Goal: Task Accomplishment & Management: Manage account settings

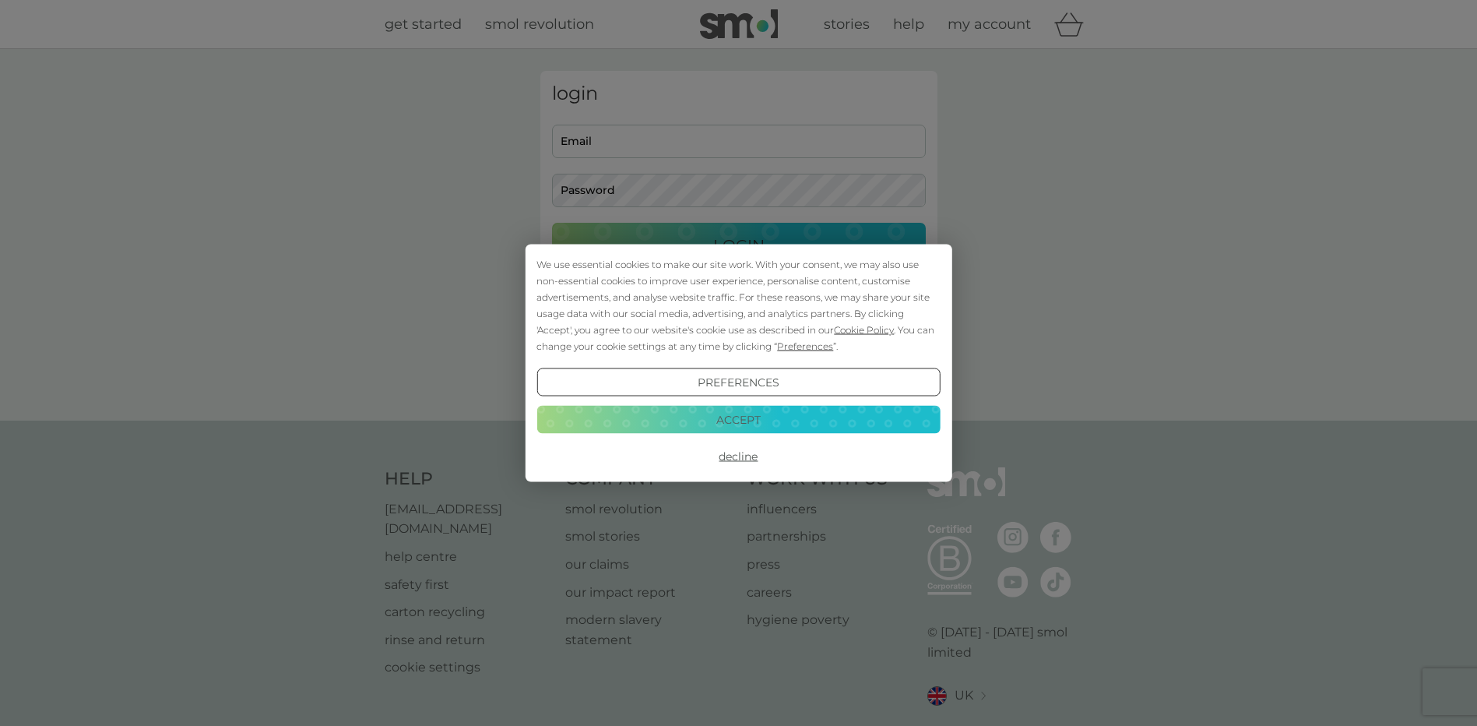
click at [750, 450] on button "Decline" at bounding box center [738, 456] width 403 height 28
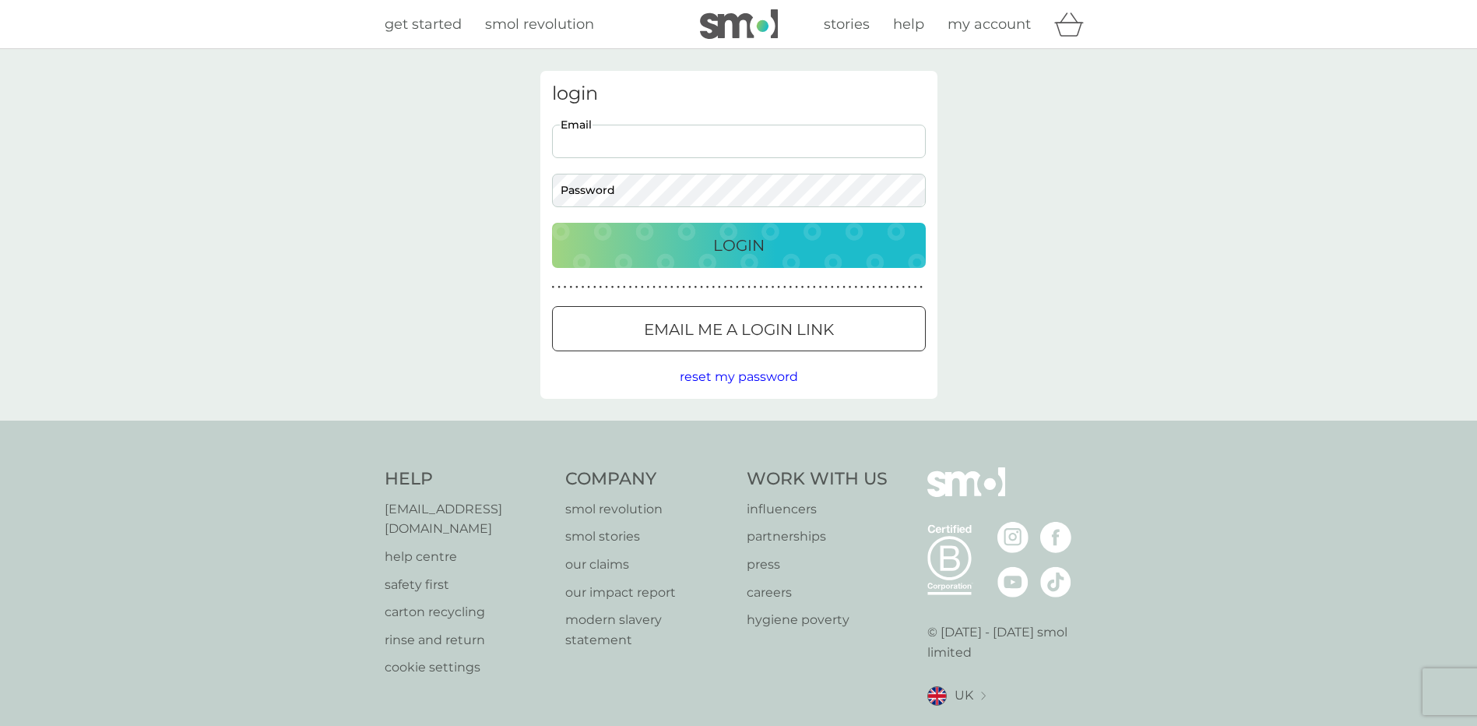
click at [639, 142] on input "Email" at bounding box center [739, 141] width 374 height 33
click at [641, 138] on input "Email" at bounding box center [739, 141] width 374 height 33
type input "[EMAIL_ADDRESS][DOMAIN_NAME]"
click at [742, 253] on p "Login" at bounding box center [738, 245] width 51 height 25
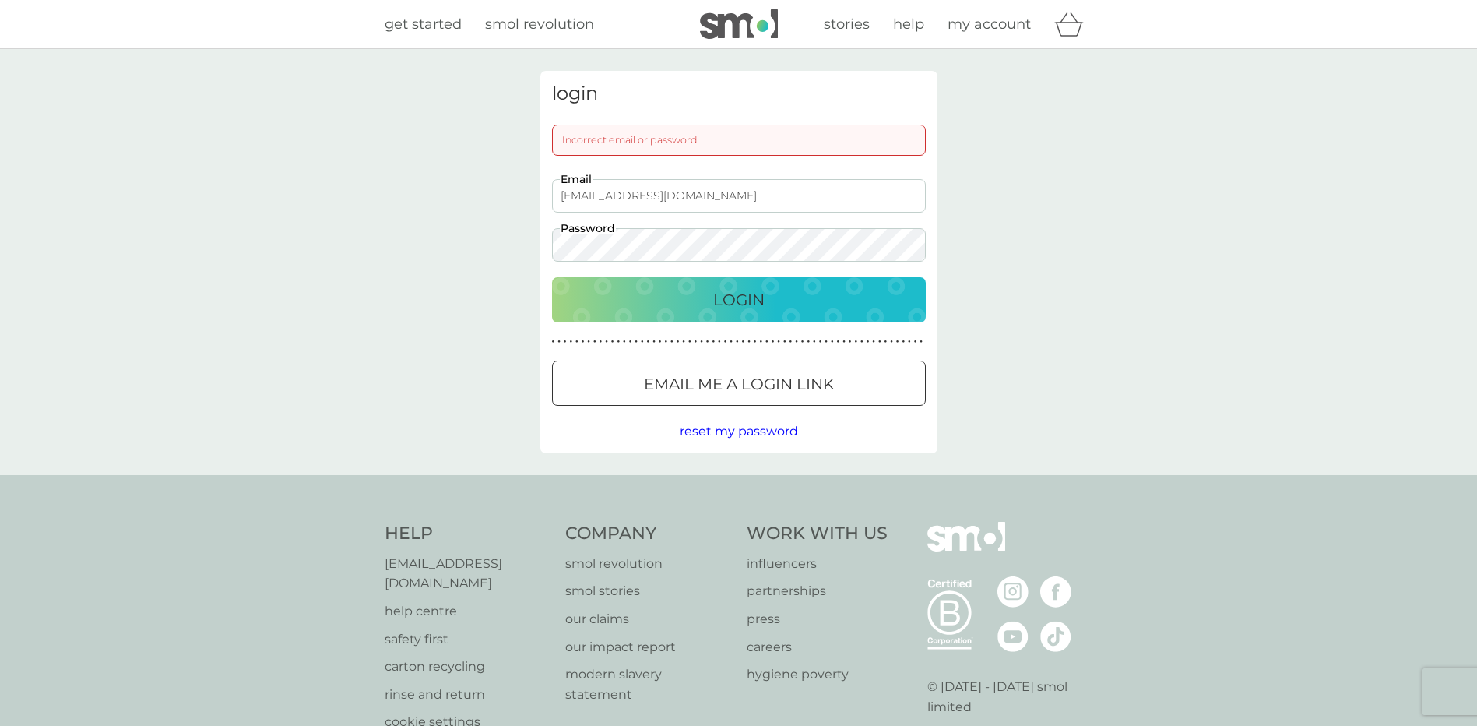
click at [723, 385] on div at bounding box center [739, 384] width 56 height 16
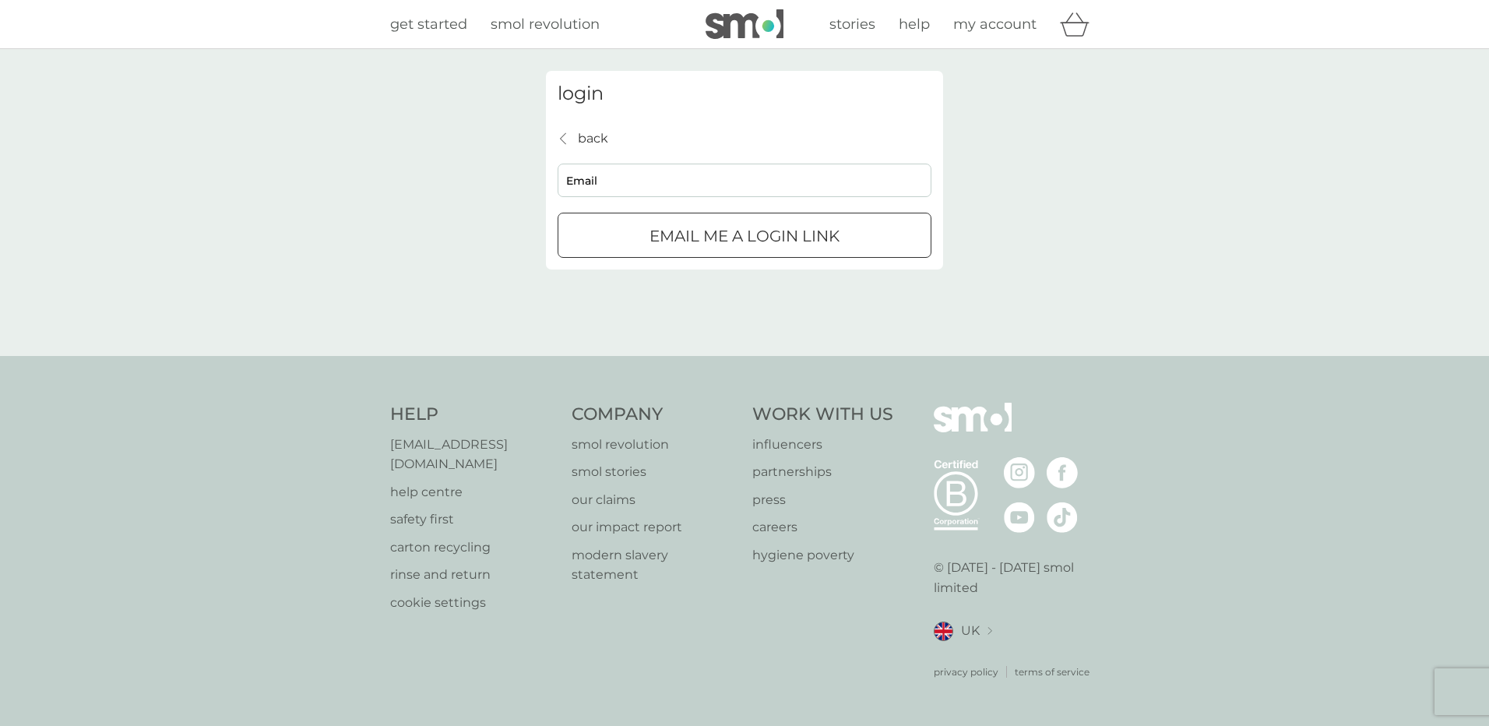
click at [663, 186] on input "Email" at bounding box center [745, 180] width 374 height 33
type input "[EMAIL_ADDRESS][DOMAIN_NAME]"
click at [745, 234] on div "submit" at bounding box center [744, 235] width 2 height 2
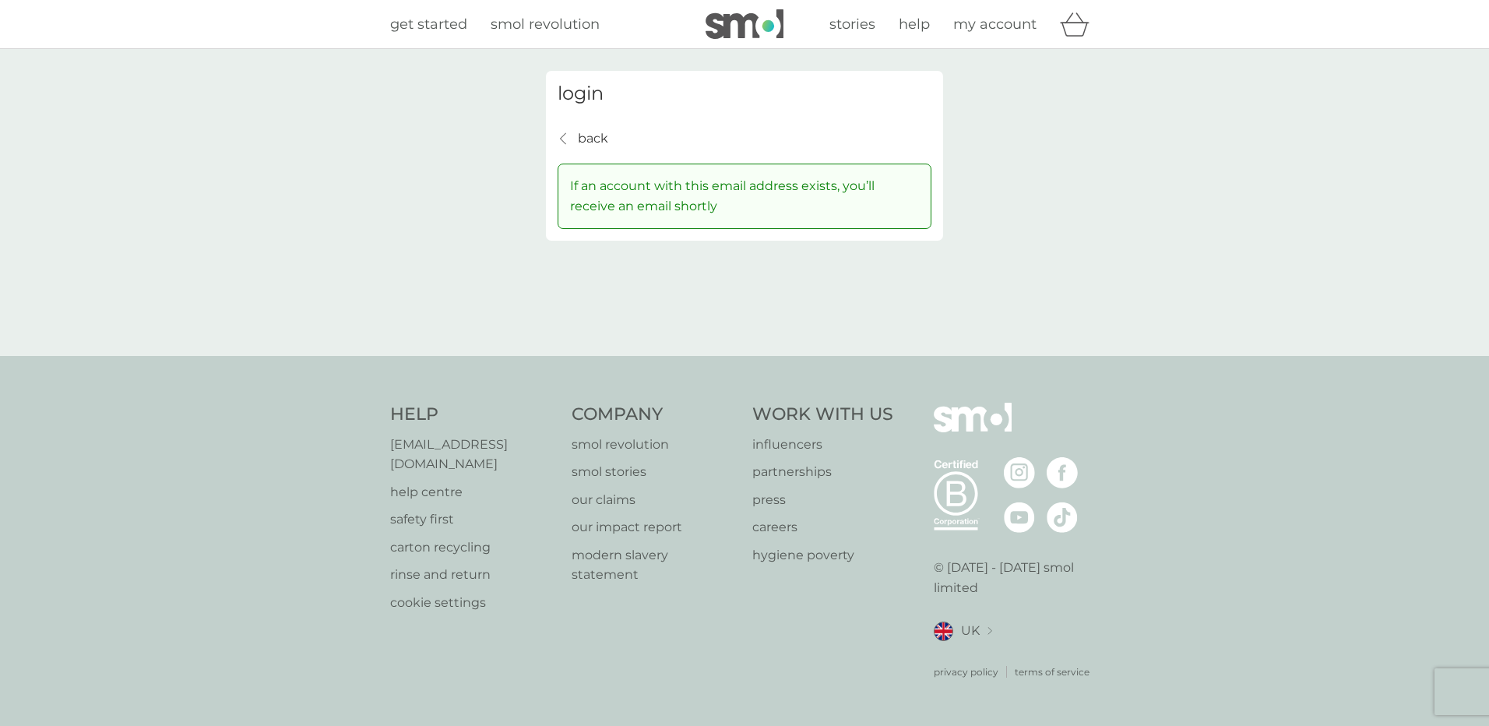
click at [575, 132] on div "back back" at bounding box center [583, 138] width 51 height 20
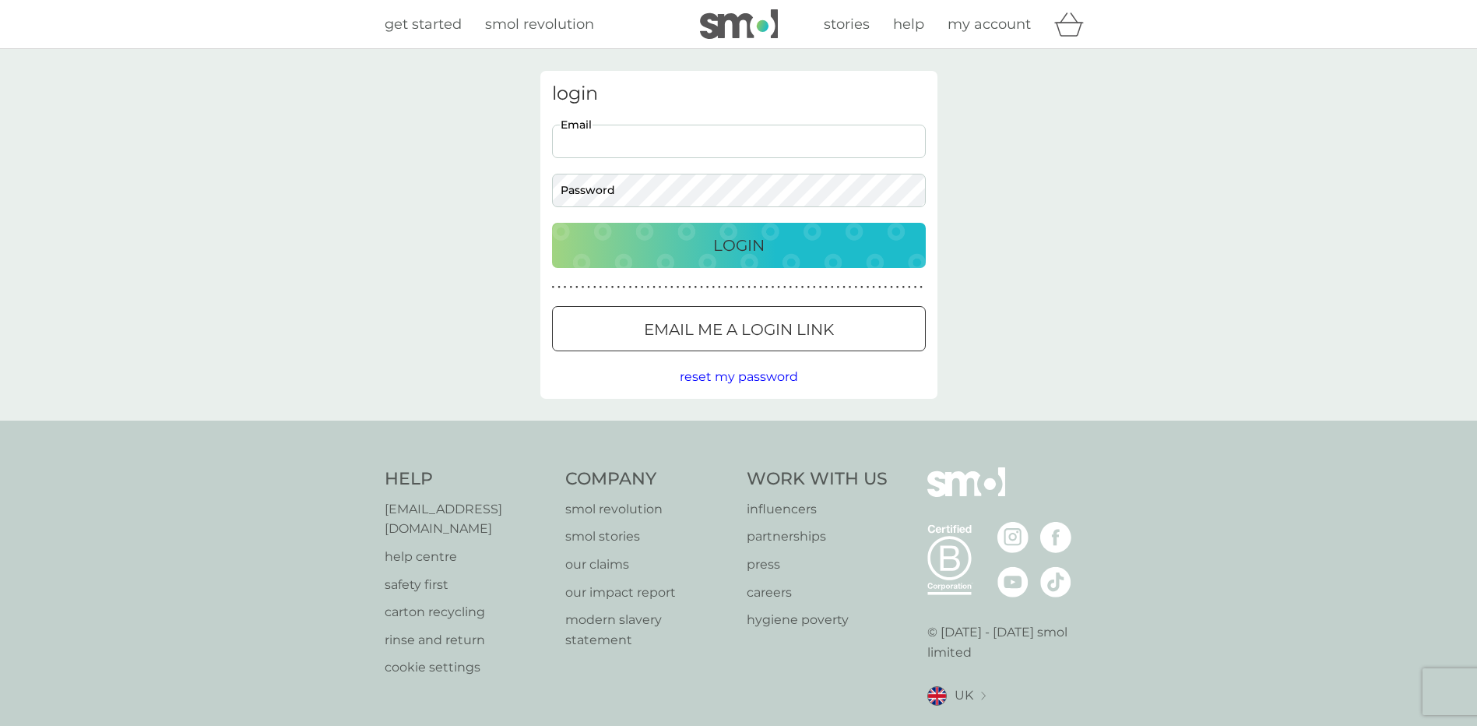
click at [575, 132] on input "Email" at bounding box center [739, 141] width 374 height 33
